Goal: Task Accomplishment & Management: Use online tool/utility

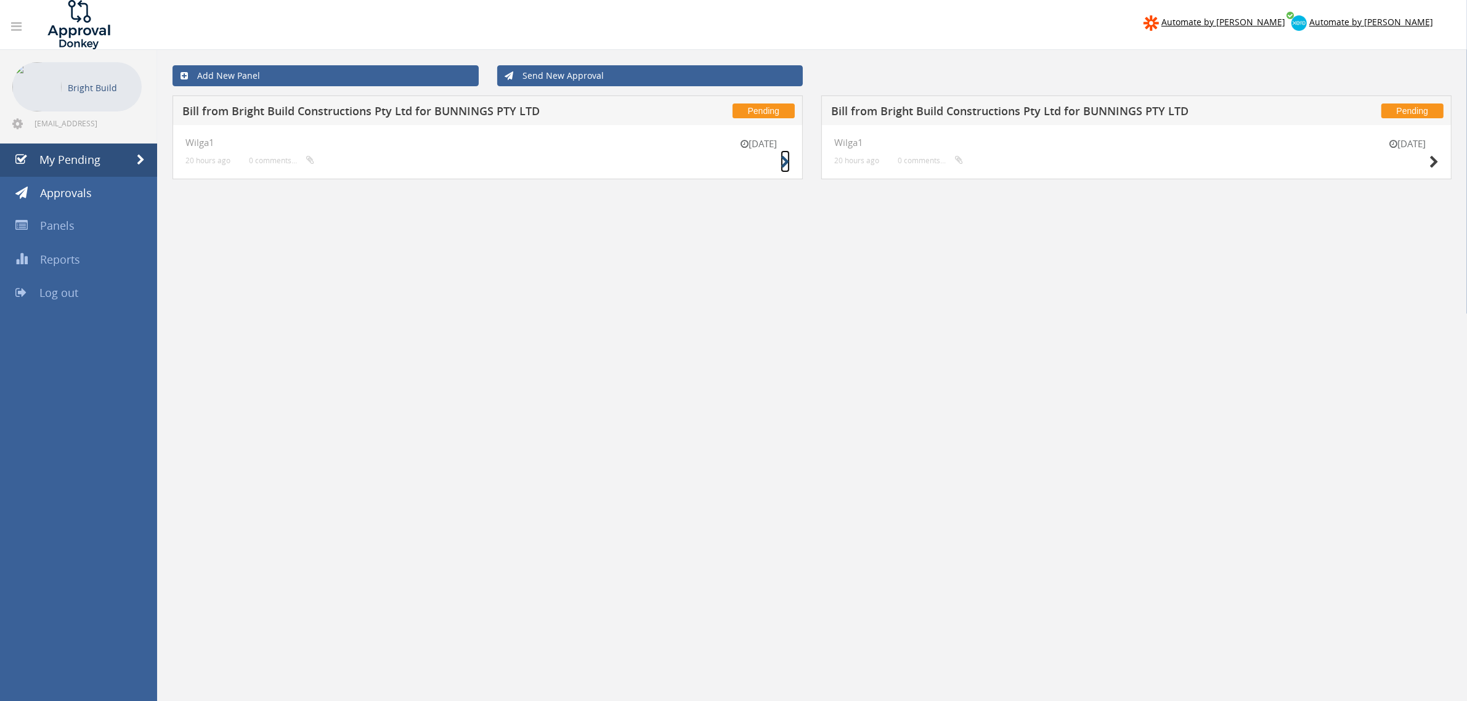
click at [789, 162] on icon at bounding box center [785, 162] width 9 height 13
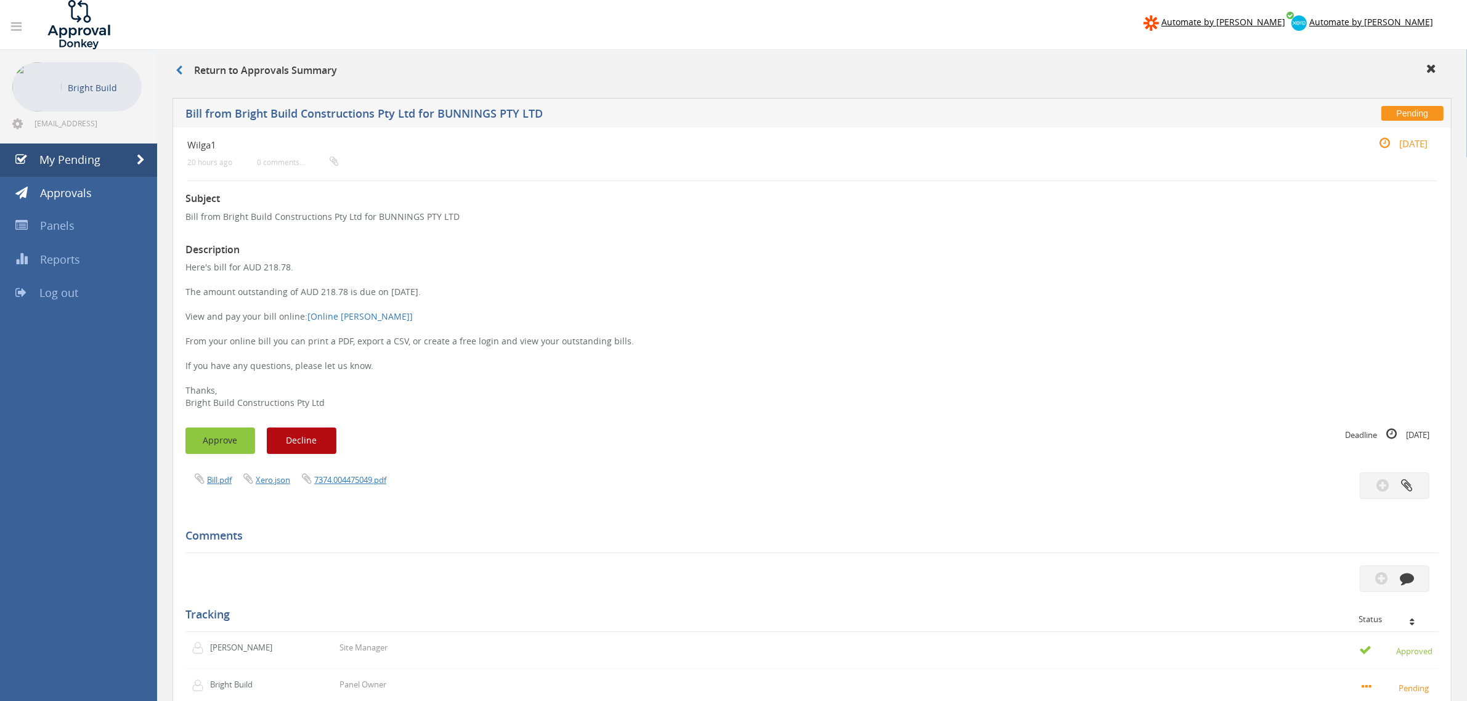
click at [217, 436] on button "Approve" at bounding box center [220, 441] width 70 height 26
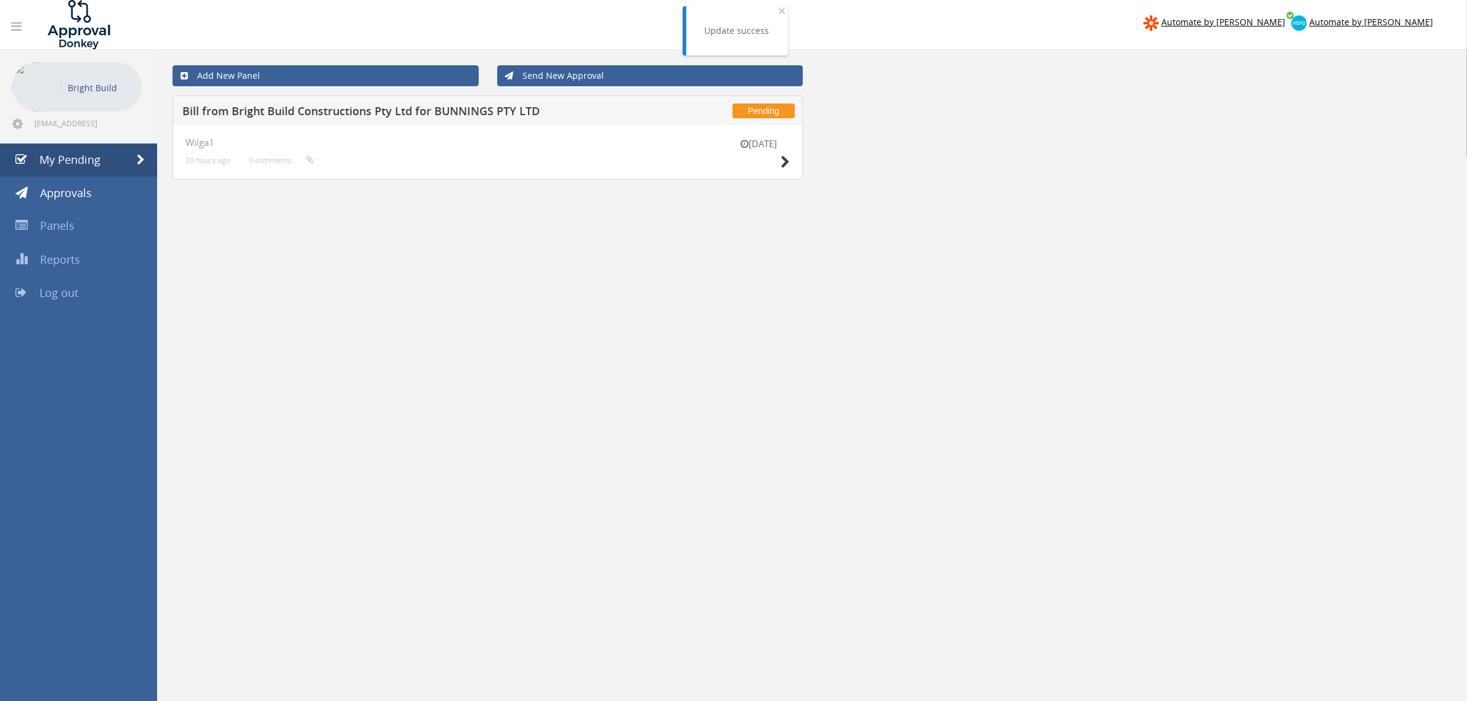
click at [779, 161] on div "[DATE]" at bounding box center [759, 154] width 62 height 35
click at [783, 162] on icon at bounding box center [785, 162] width 9 height 13
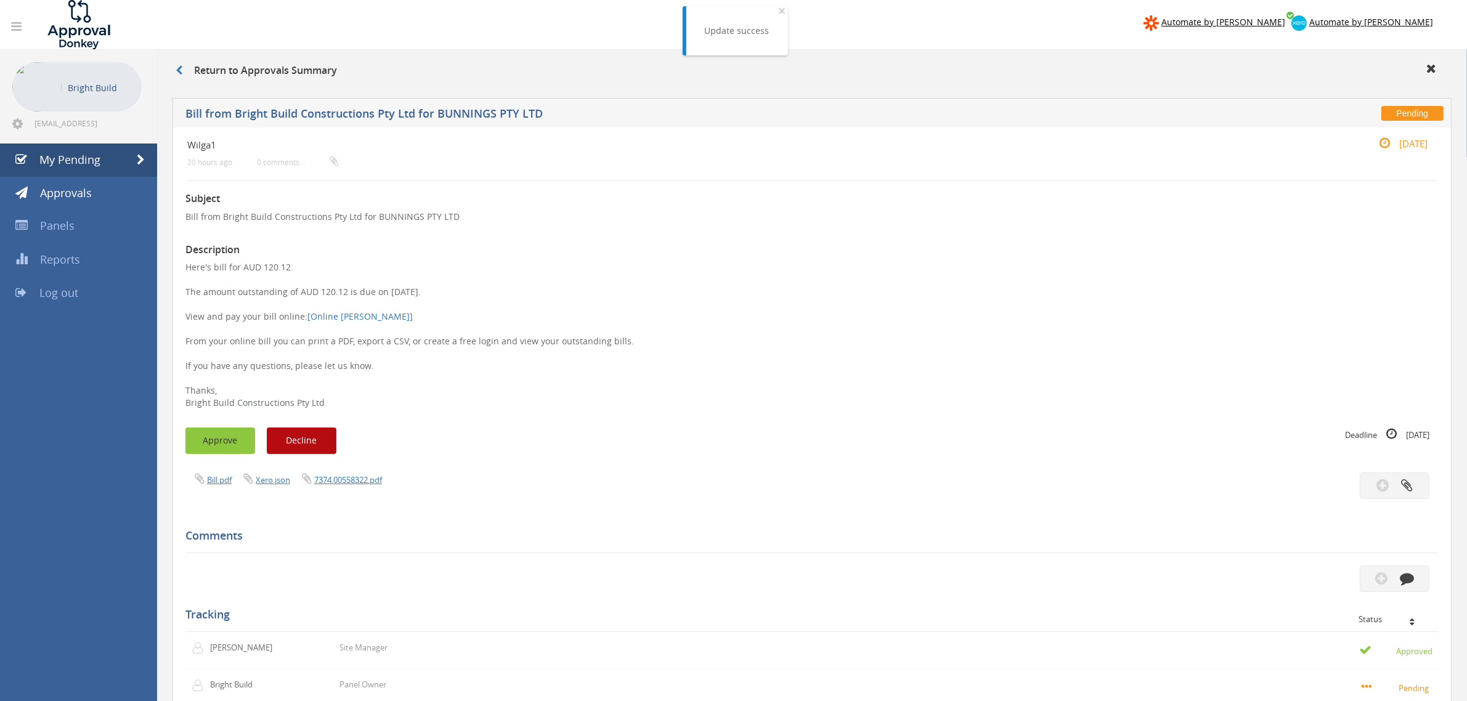
click at [208, 436] on button "Approve" at bounding box center [220, 441] width 70 height 26
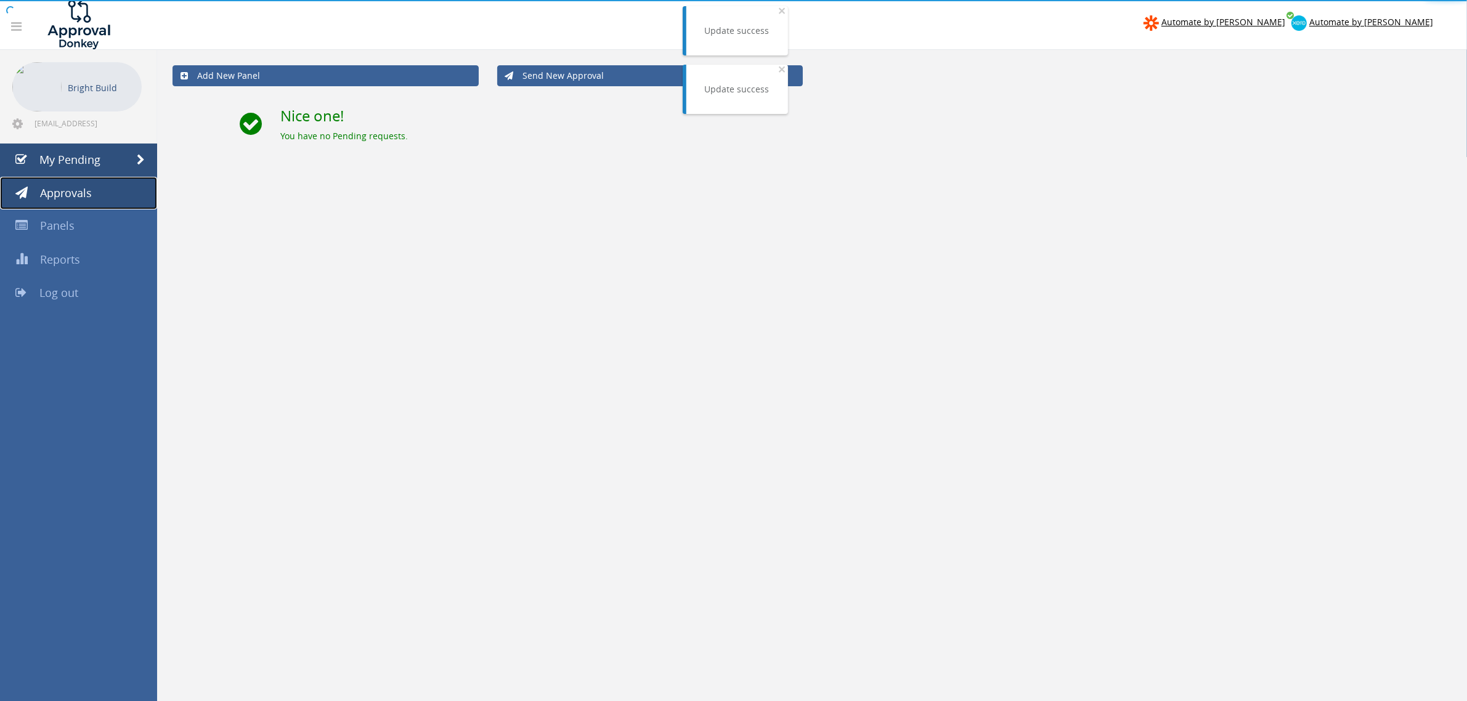
click at [88, 189] on span "Approvals" at bounding box center [66, 192] width 52 height 15
